Goal: Task Accomplishment & Management: Use online tool/utility

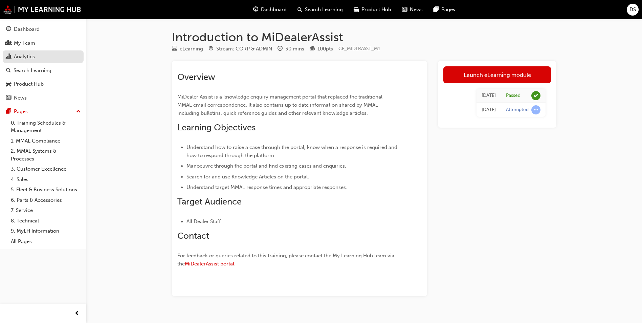
click at [24, 59] on div "Analytics" at bounding box center [24, 57] width 21 height 8
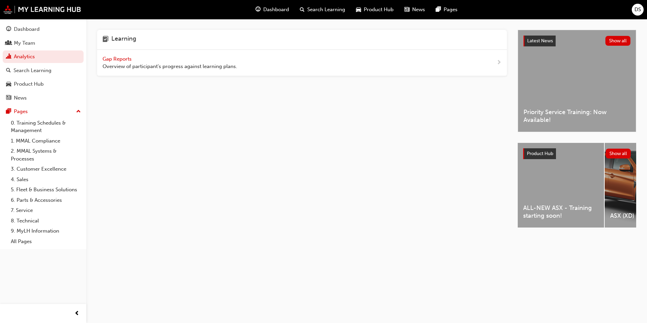
click at [114, 59] on span "Gap Reports" at bounding box center [118, 59] width 30 height 6
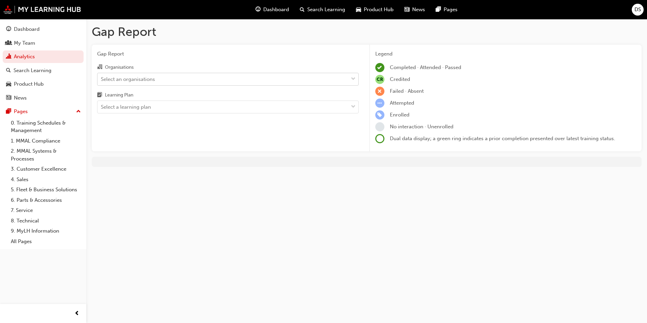
click at [131, 83] on div "Select an organisations" at bounding box center [222, 79] width 251 height 12
click at [101, 82] on input "Organisations Select an organisations" at bounding box center [101, 79] width 1 height 6
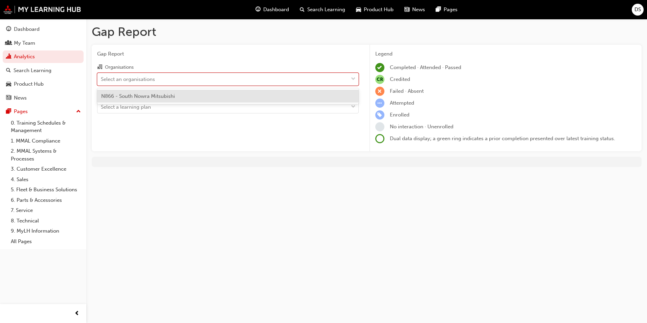
click at [134, 96] on span "N866 - South Nowra Mitsubishi" at bounding box center [138, 96] width 74 height 6
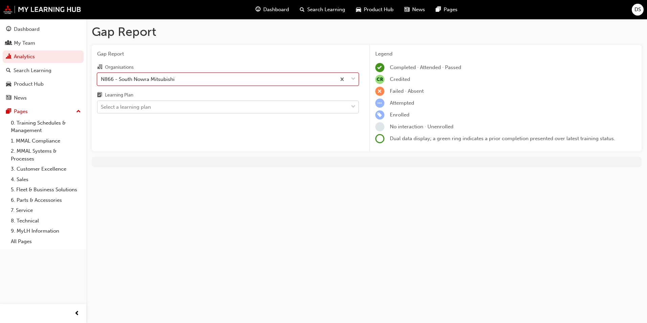
click at [138, 107] on div "Select a learning plan" at bounding box center [126, 107] width 50 height 8
click at [101, 107] on input "Learning Plan Select a learning plan" at bounding box center [101, 107] width 1 height 6
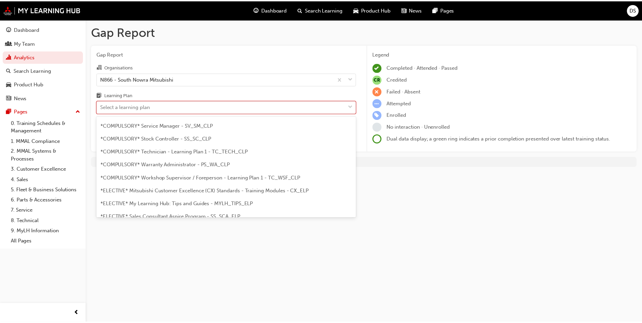
scroll to position [230, 0]
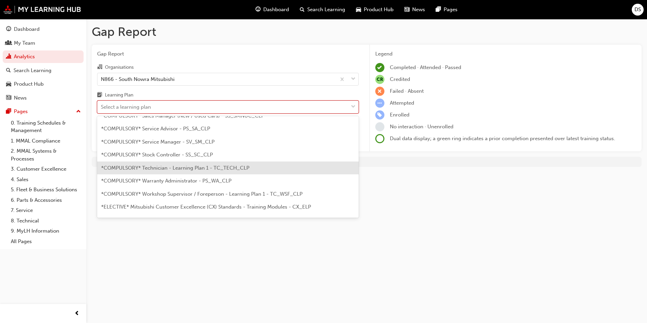
click at [224, 165] on span "*COMPULSORY* Technician - Learning Plan 1 - TC_TECH_CLP" at bounding box center [175, 168] width 148 height 6
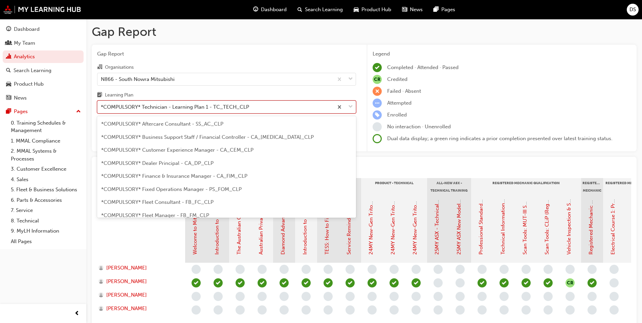
scroll to position [191, 0]
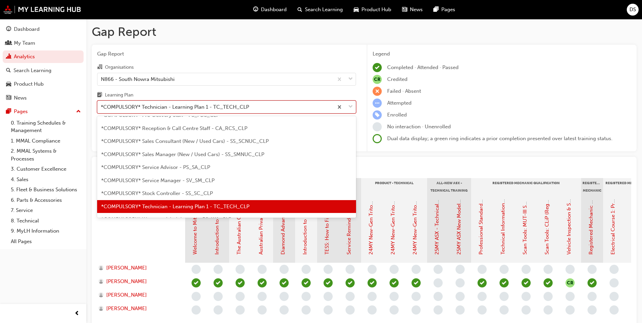
click at [258, 105] on div "*COMPULSORY* Technician - Learning Plan 1 - TC_TECH_CLP" at bounding box center [215, 107] width 236 height 12
click at [101, 105] on input "Learning Plan option *COMPULSORY* Technician - Learning Plan 1 - TC_TECH_CLP, s…" at bounding box center [101, 107] width 1 height 6
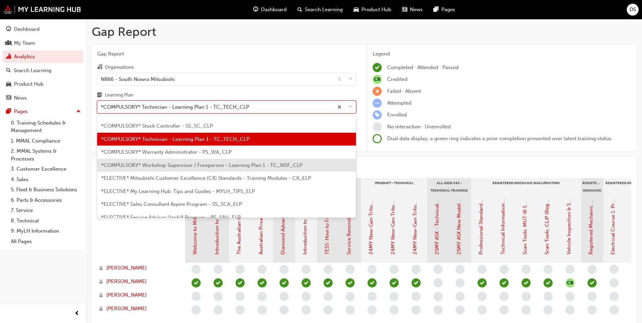
scroll to position [259, 0]
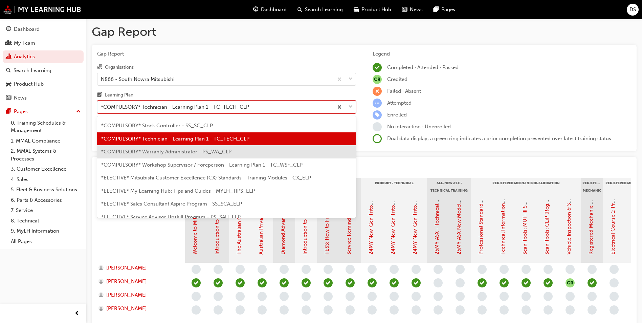
click at [278, 154] on div "*COMPULSORY* Warranty Administrator - PS_WA_CLP" at bounding box center [226, 151] width 259 height 13
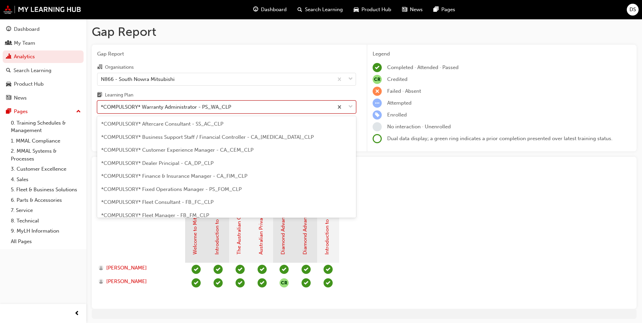
click at [233, 109] on div "*COMPULSORY* Warranty Administrator - PS_WA_CLP" at bounding box center [215, 107] width 236 height 12
click at [101, 109] on input "Learning Plan option *COMPULSORY* Warranty Administrator - PS_WA_CLP, selected.…" at bounding box center [101, 107] width 1 height 6
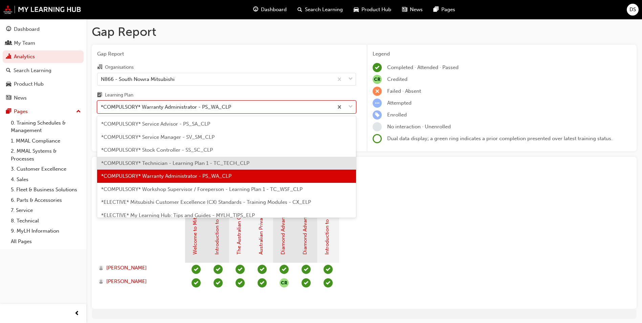
scroll to position [272, 0]
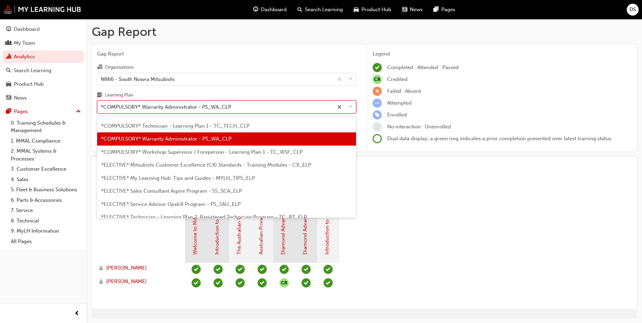
click at [242, 152] on span "*COMPULSORY* Workshop Supervisor / Foreperson - Learning Plan 1 - TC_WSF_CLP" at bounding box center [201, 152] width 201 height 6
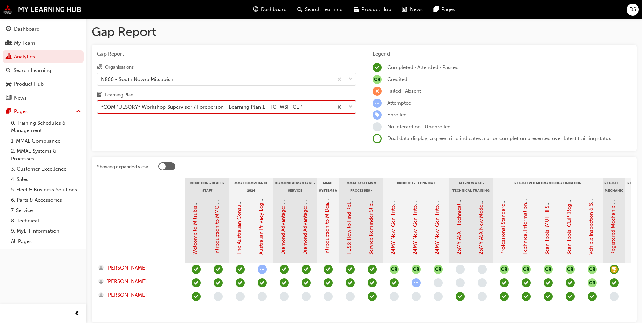
click at [231, 105] on div "*COMPULSORY* Workshop Supervisor / Foreperson - Learning Plan 1 - TC_WSF_CLP" at bounding box center [201, 107] width 201 height 8
click at [101, 105] on input "Learning Plan option *COMPULSORY* Workshop Supervisor / Foreperson - Learning P…" at bounding box center [101, 107] width 1 height 6
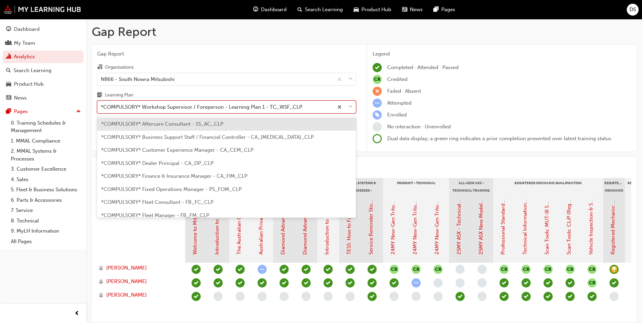
scroll to position [217, 0]
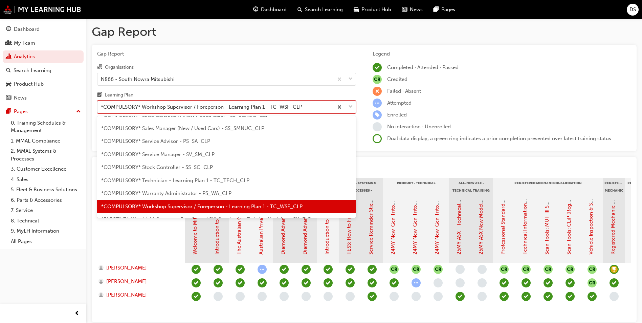
click at [254, 180] on div "*COMPULSORY* Technician - Learning Plan 1 - TC_TECH_CLP" at bounding box center [226, 180] width 259 height 13
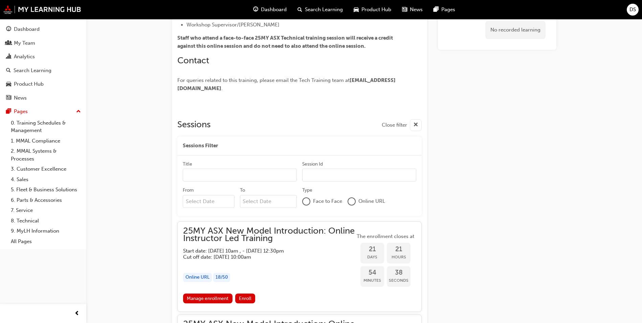
scroll to position [406, 0]
